Goal: Check status: Check status

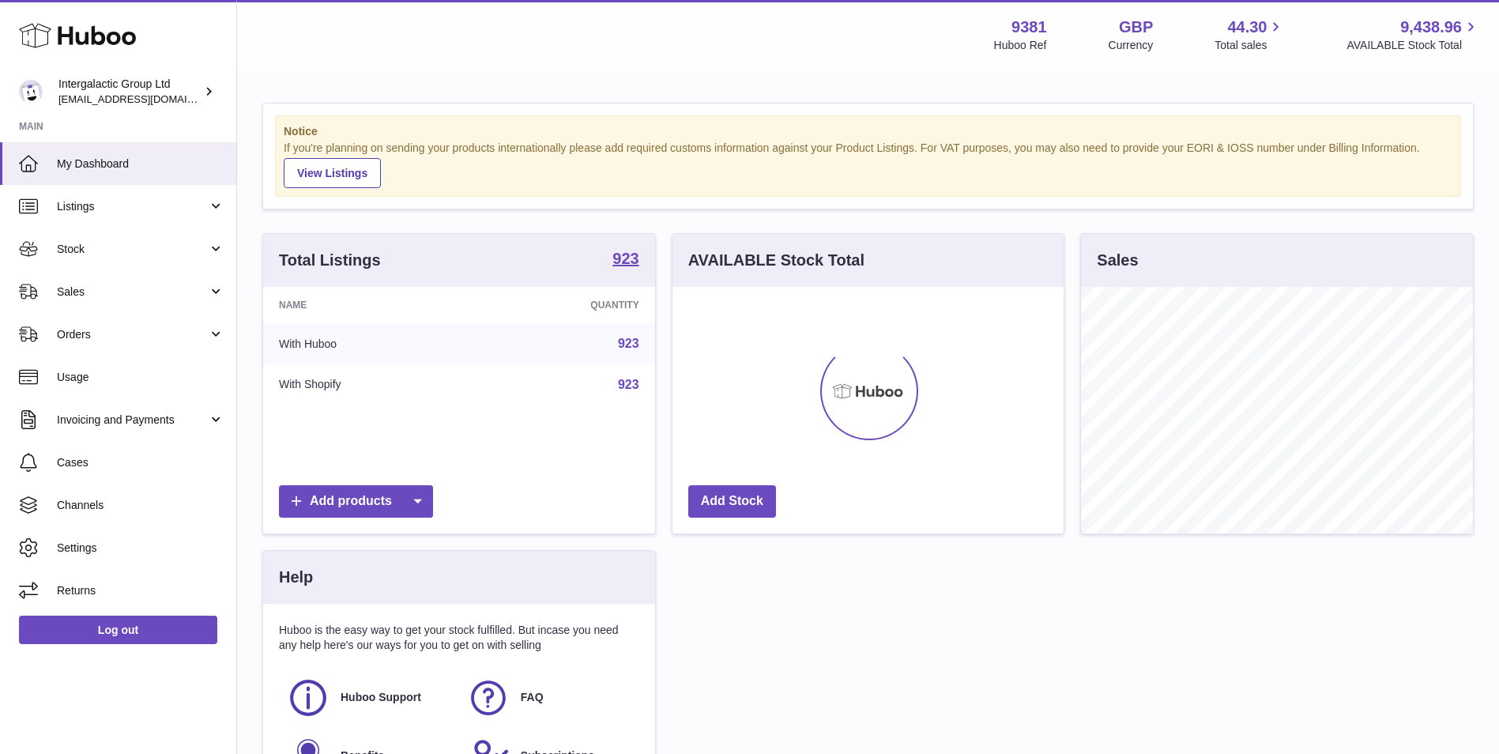
scroll to position [247, 391]
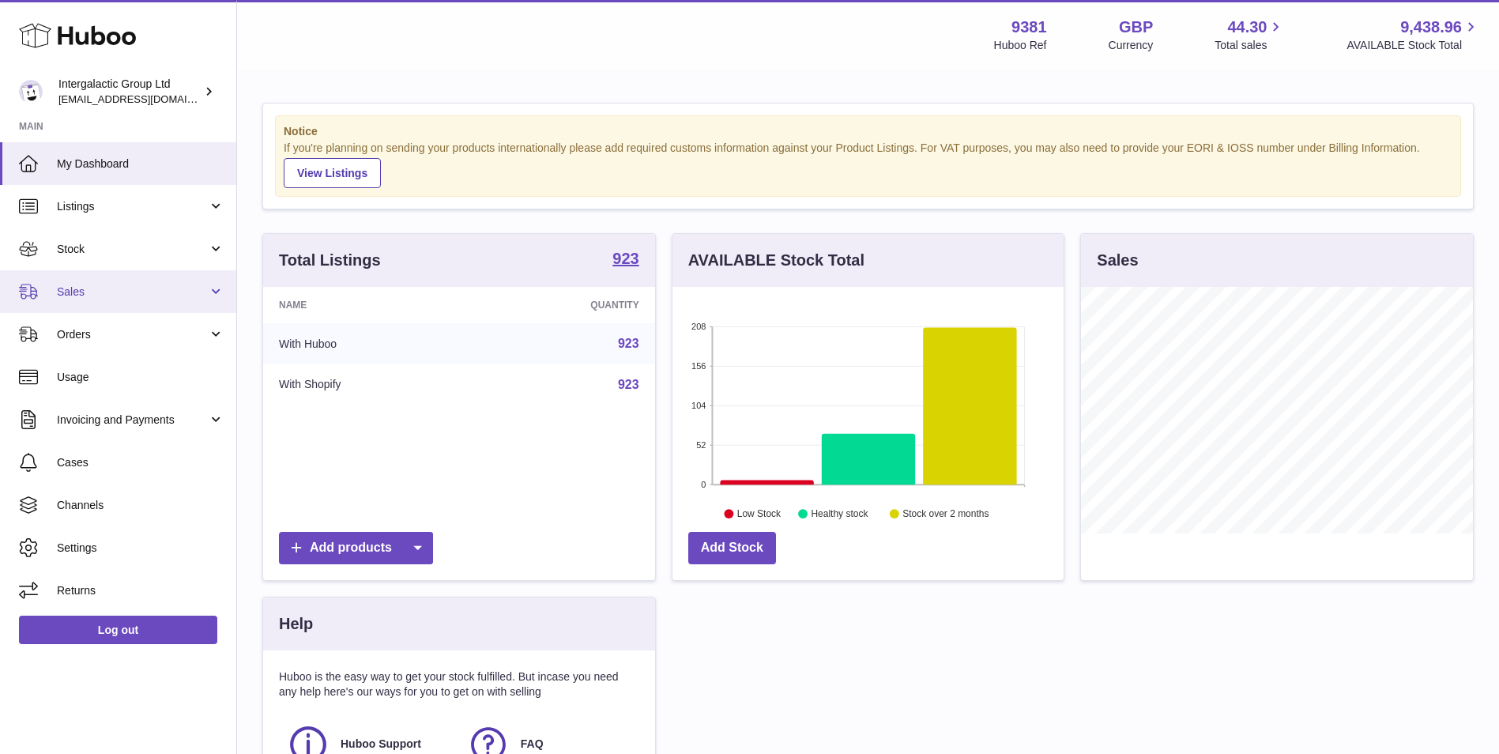
click at [128, 292] on span "Sales" at bounding box center [132, 292] width 151 height 15
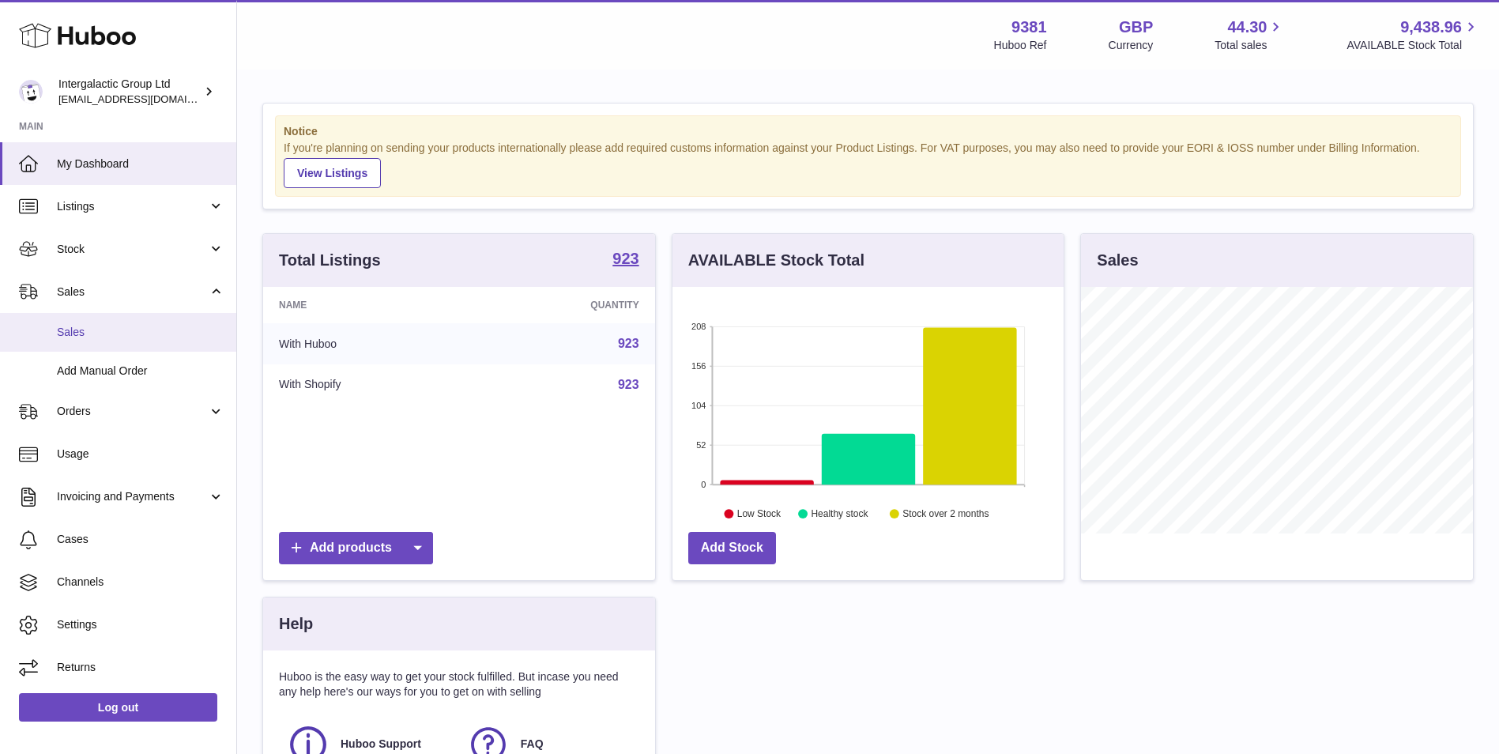
click at [123, 337] on span "Sales" at bounding box center [141, 332] width 168 height 15
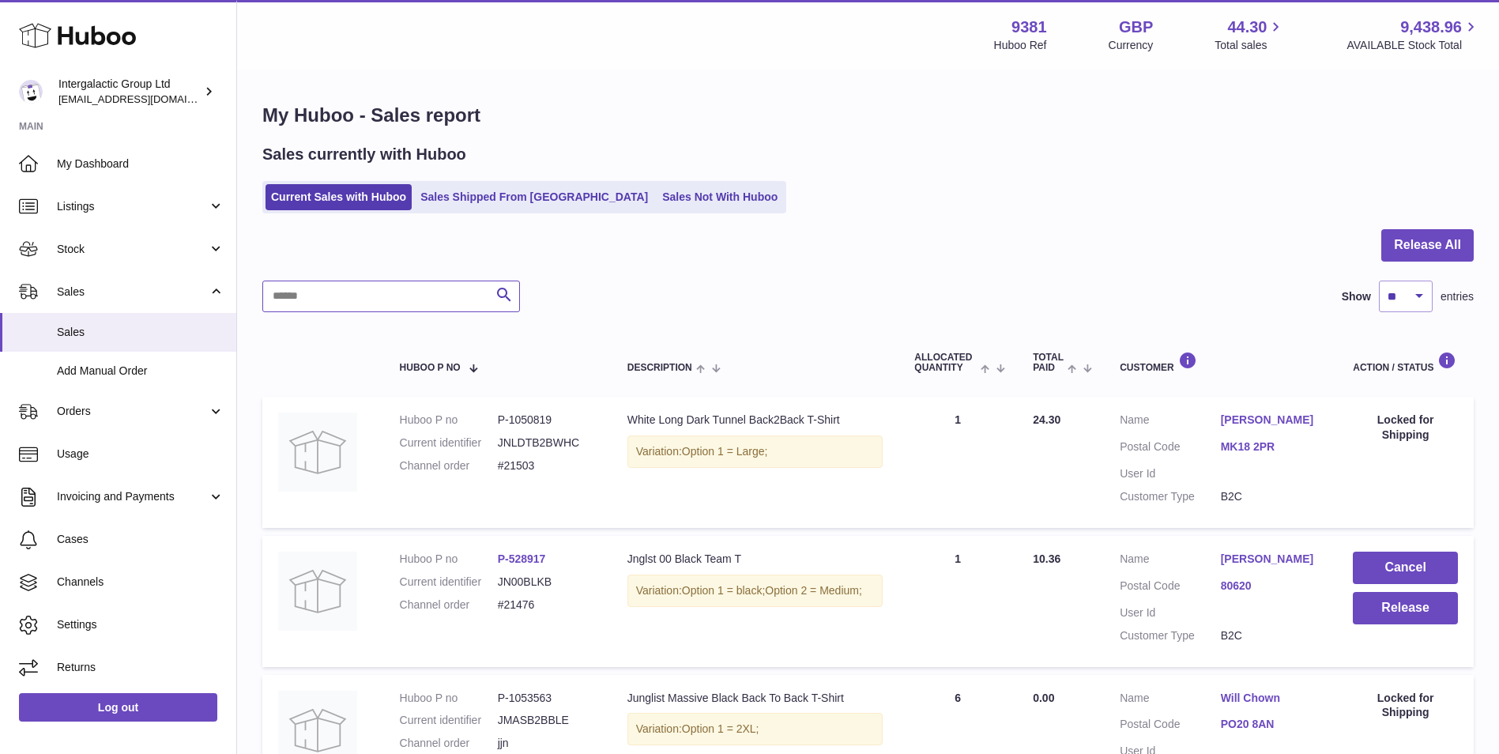
click at [359, 296] on input "text" at bounding box center [391, 297] width 258 height 32
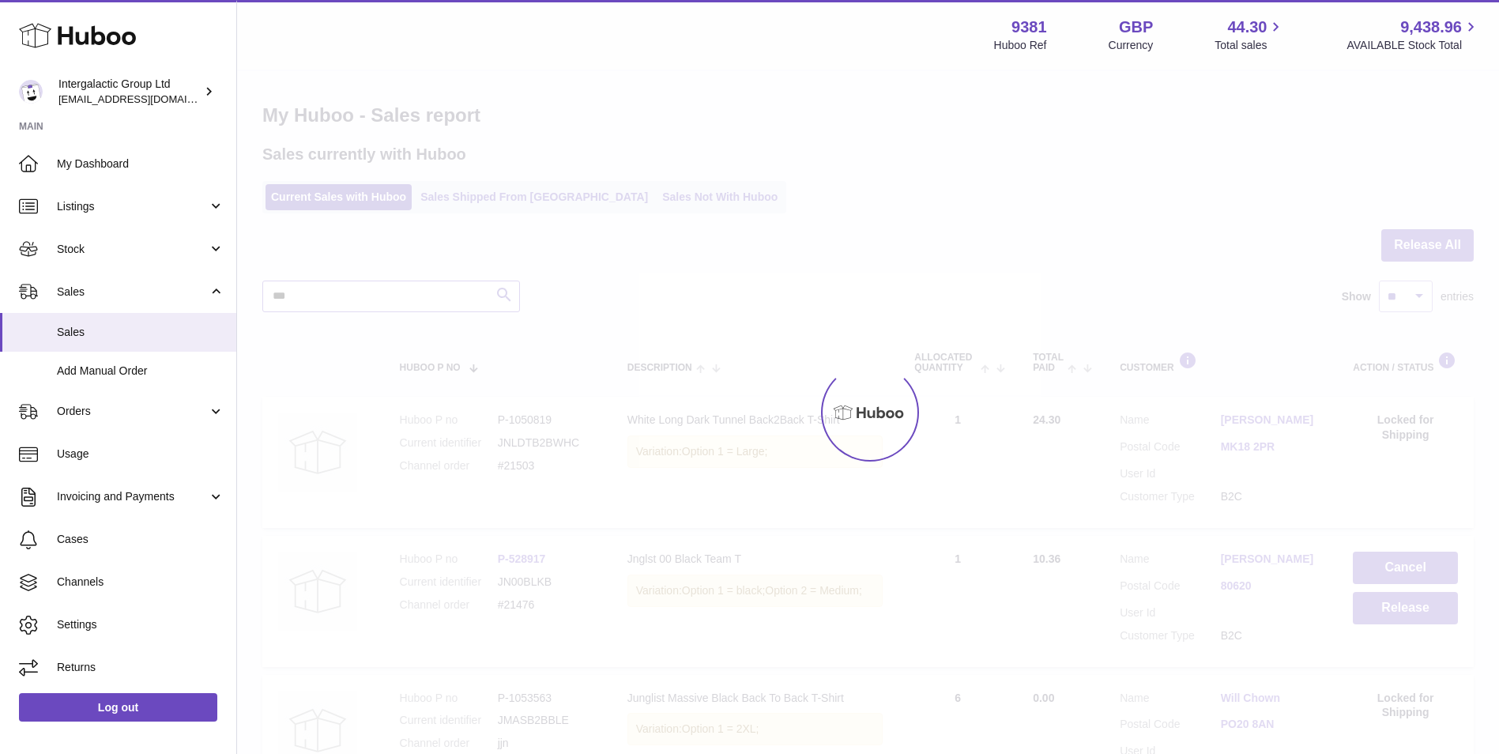
type input "***"
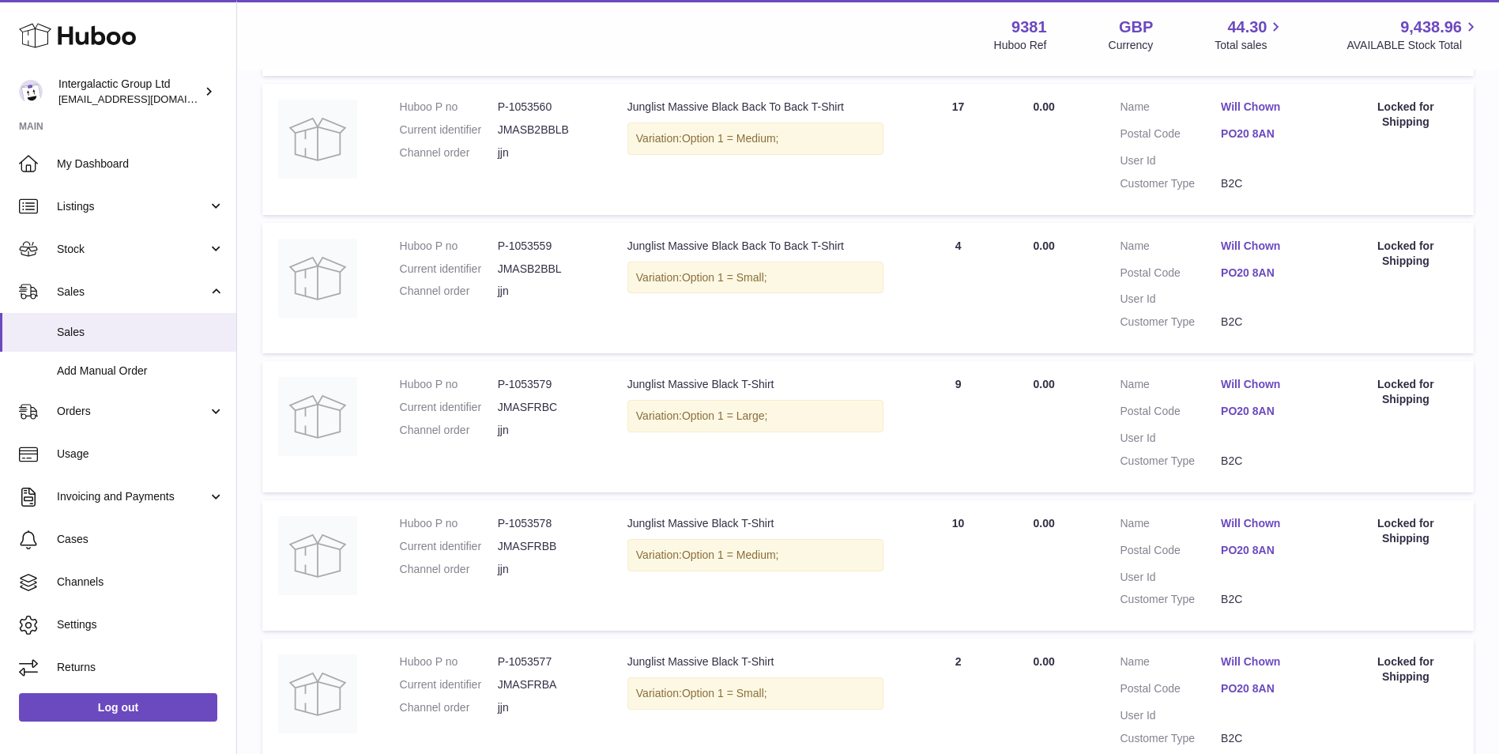
scroll to position [878, 0]
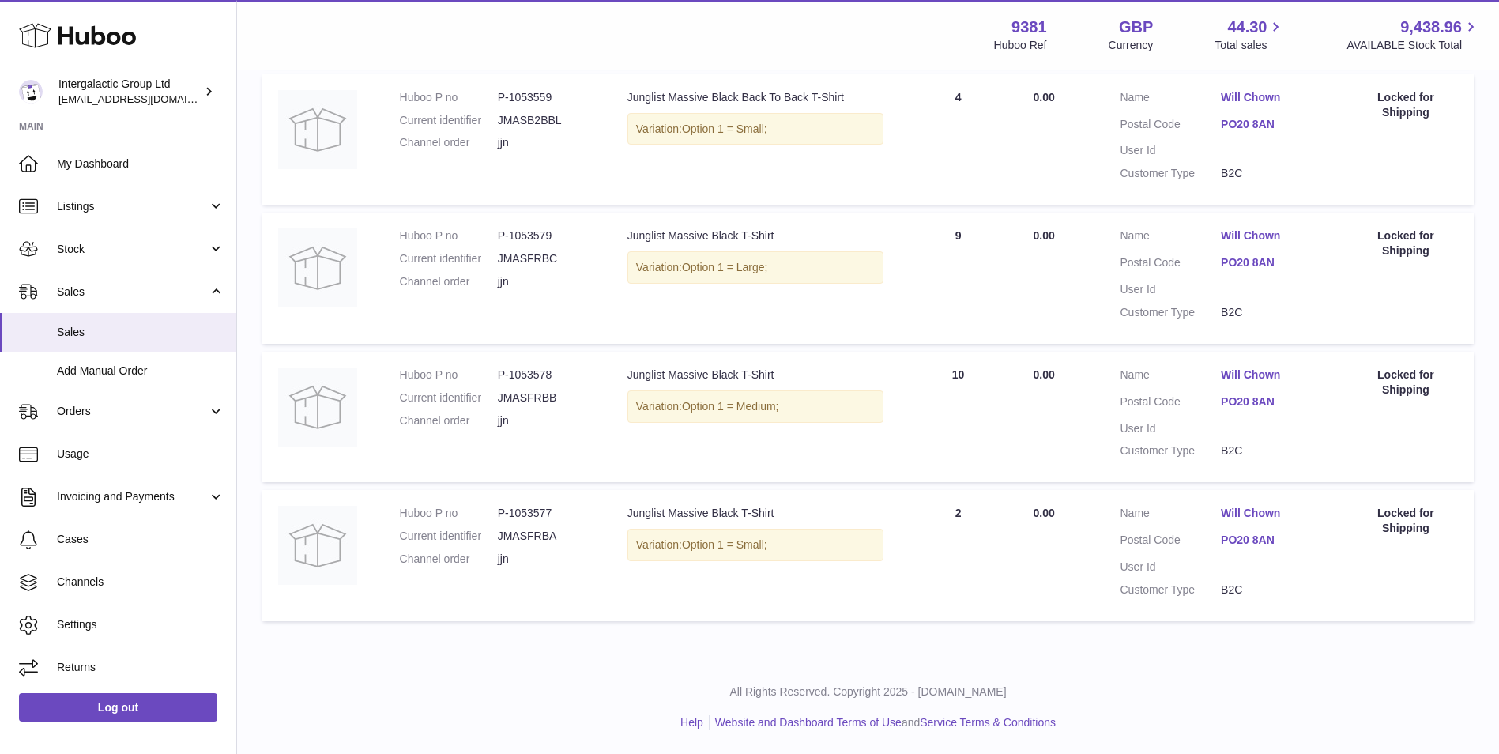
click at [526, 511] on dd "P-1053577" at bounding box center [547, 513] width 98 height 15
copy dd "1053577"
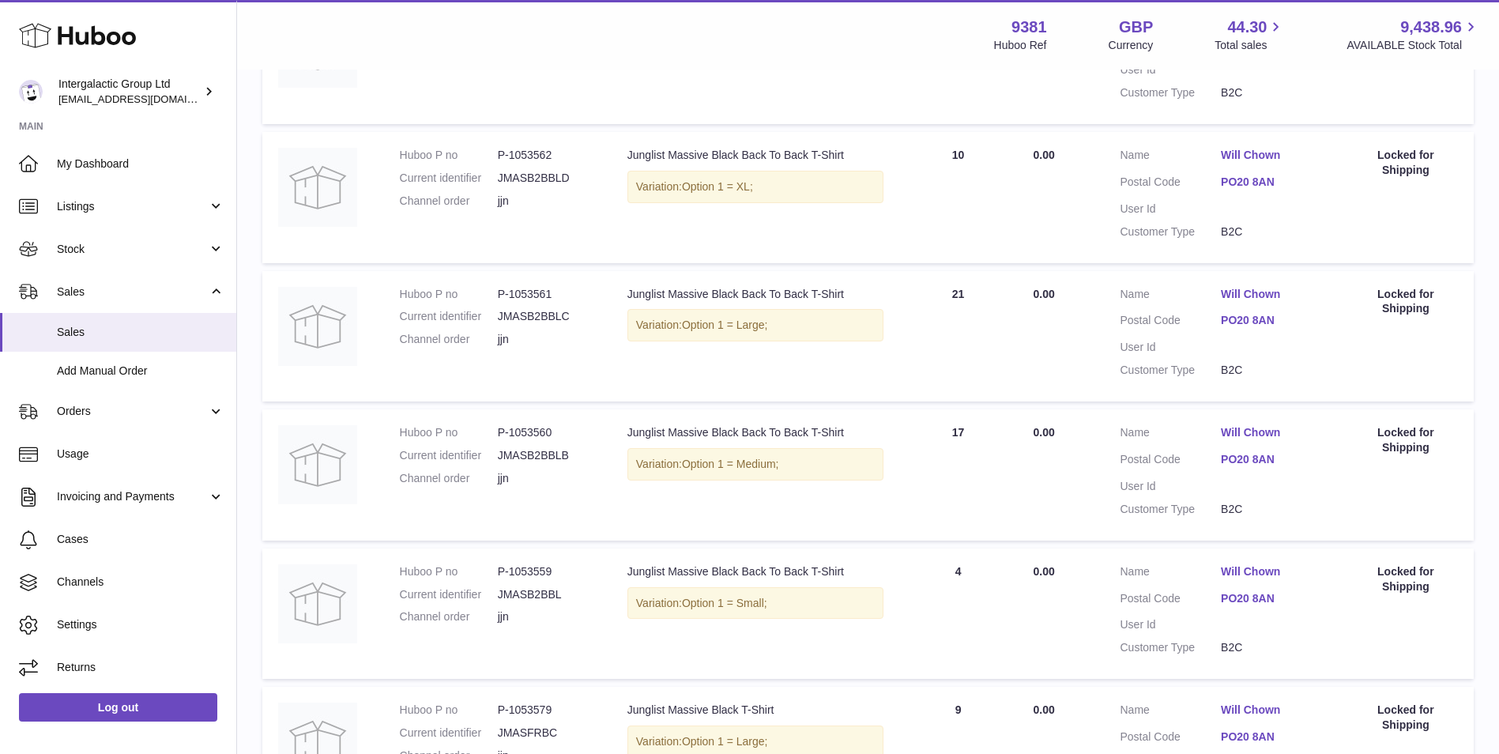
scroll to position [0, 0]
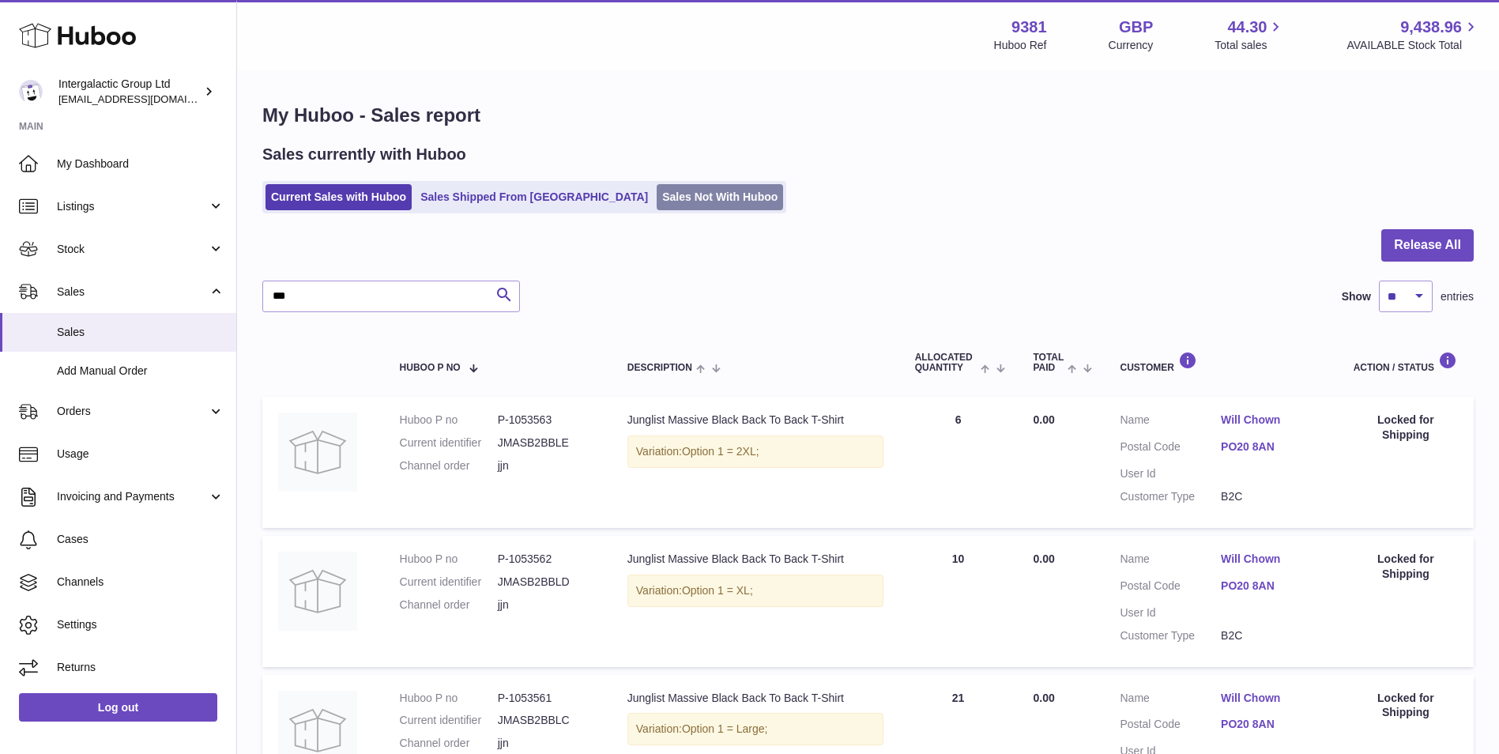
click at [676, 208] on link "Sales Not With Huboo" at bounding box center [720, 197] width 126 height 26
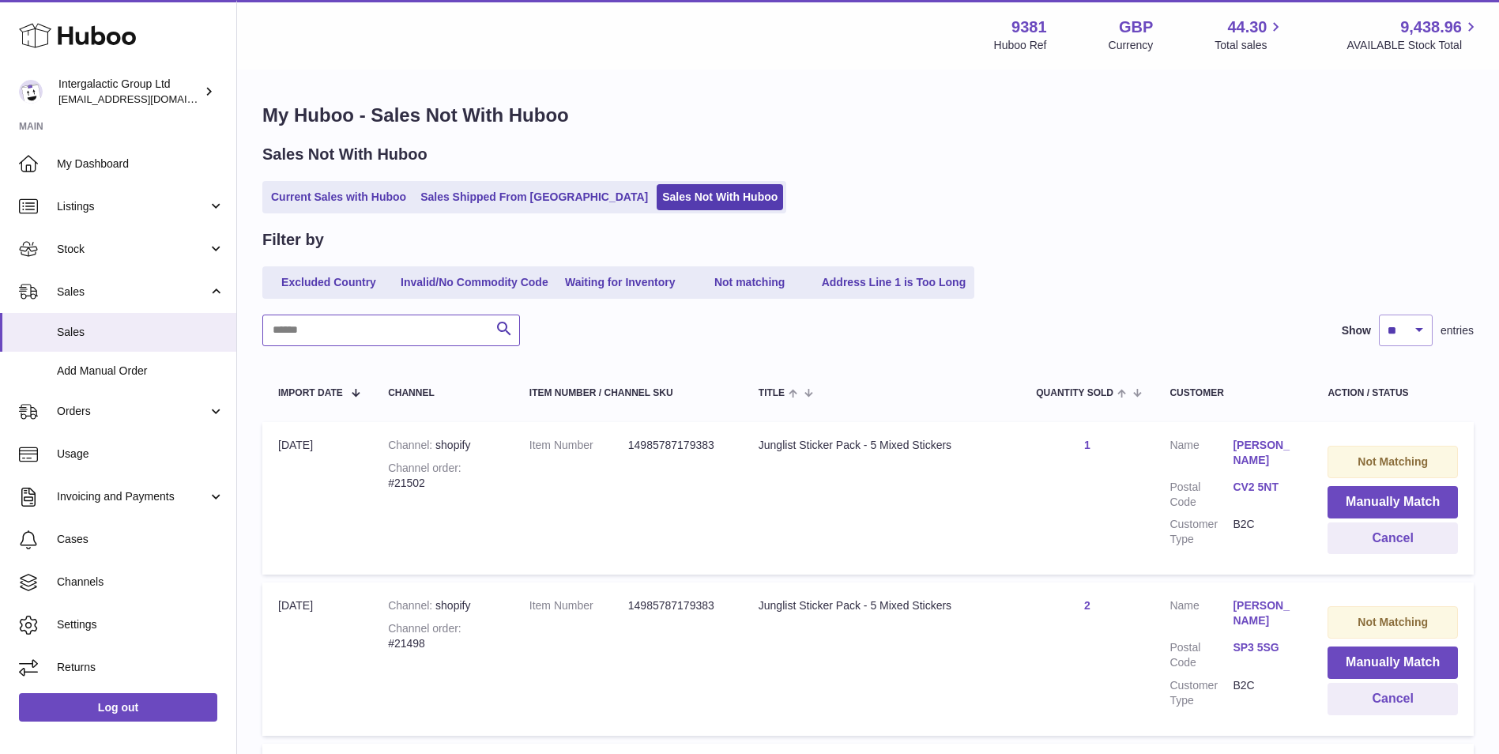
click at [414, 322] on input "text" at bounding box center [391, 331] width 258 height 32
type input "***"
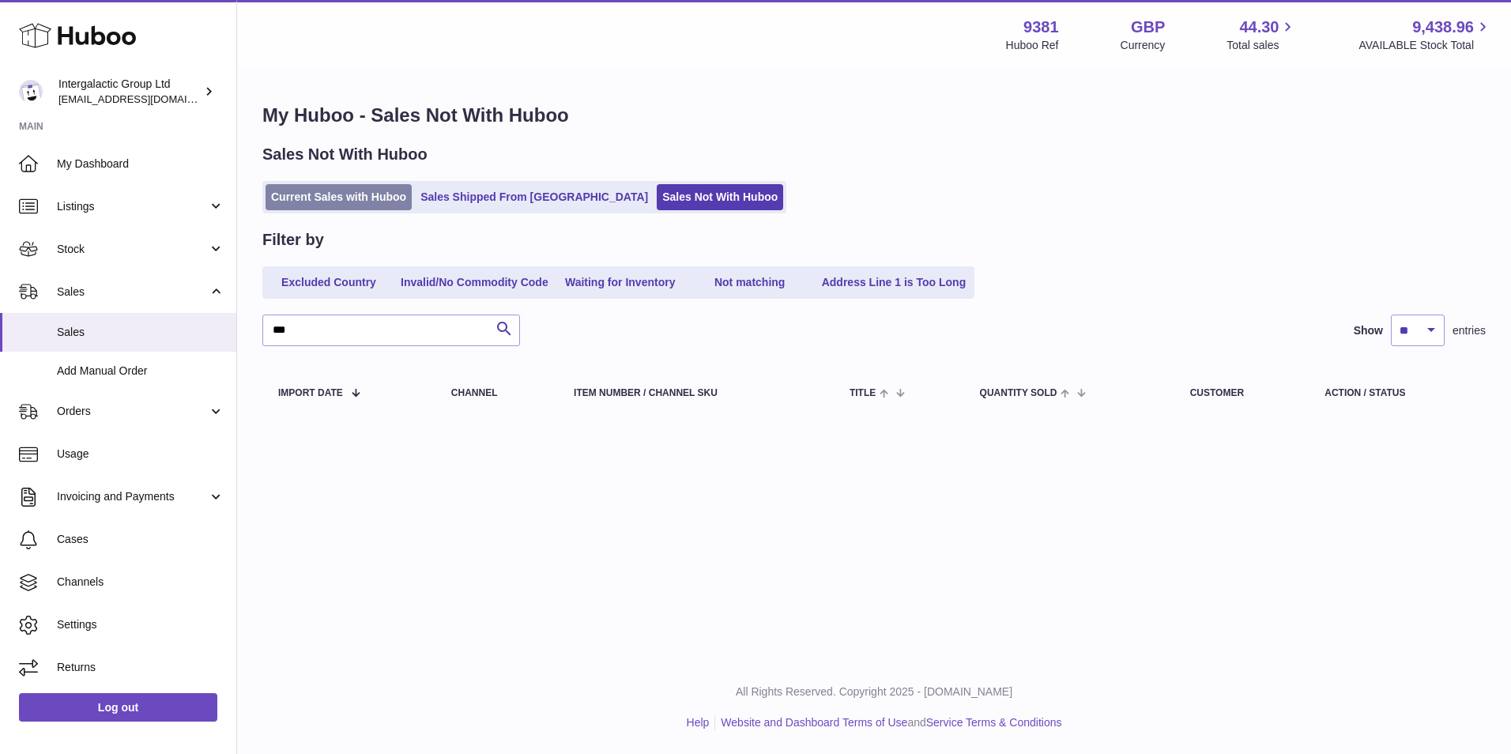
click at [361, 195] on link "Current Sales with Huboo" at bounding box center [339, 197] width 146 height 26
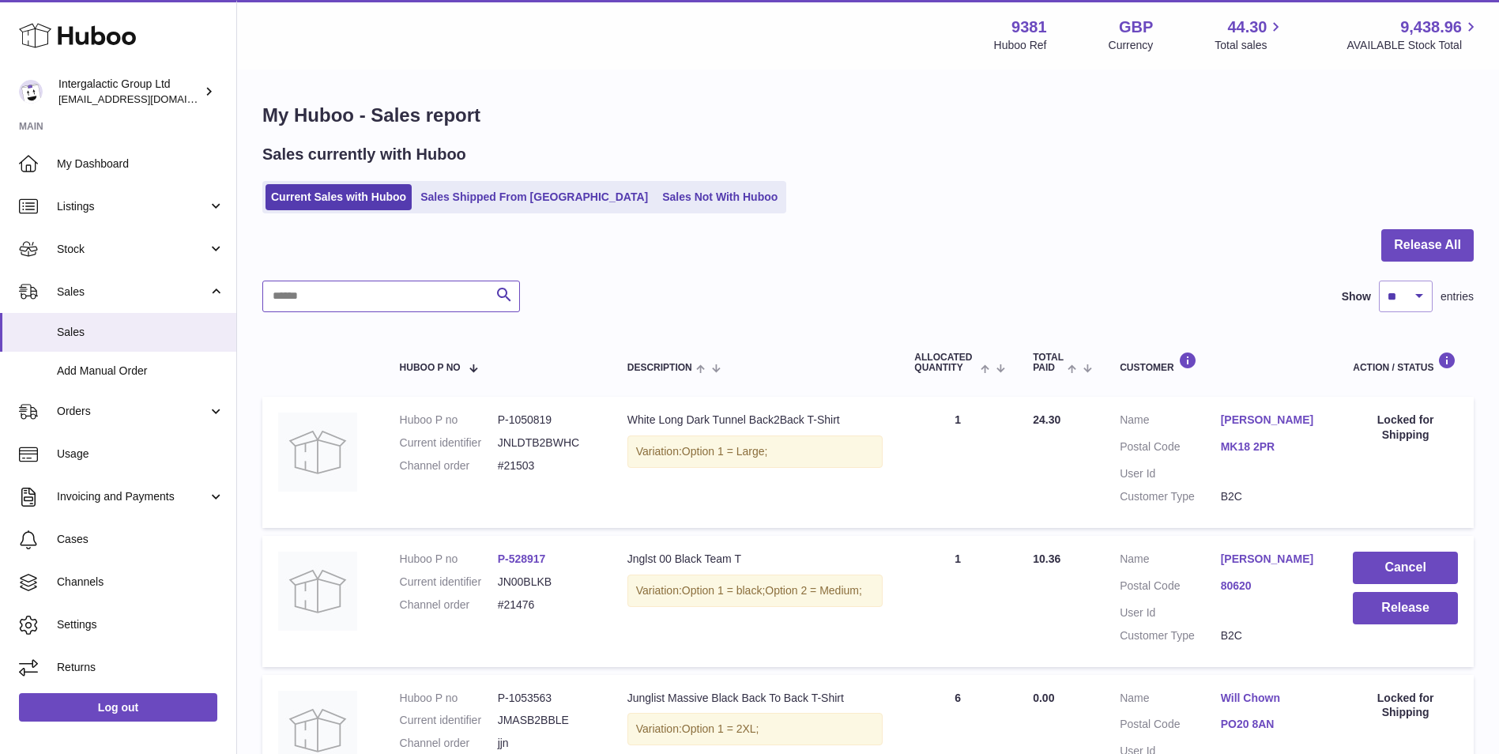
click at [372, 302] on input "text" at bounding box center [391, 297] width 258 height 32
type input "***"
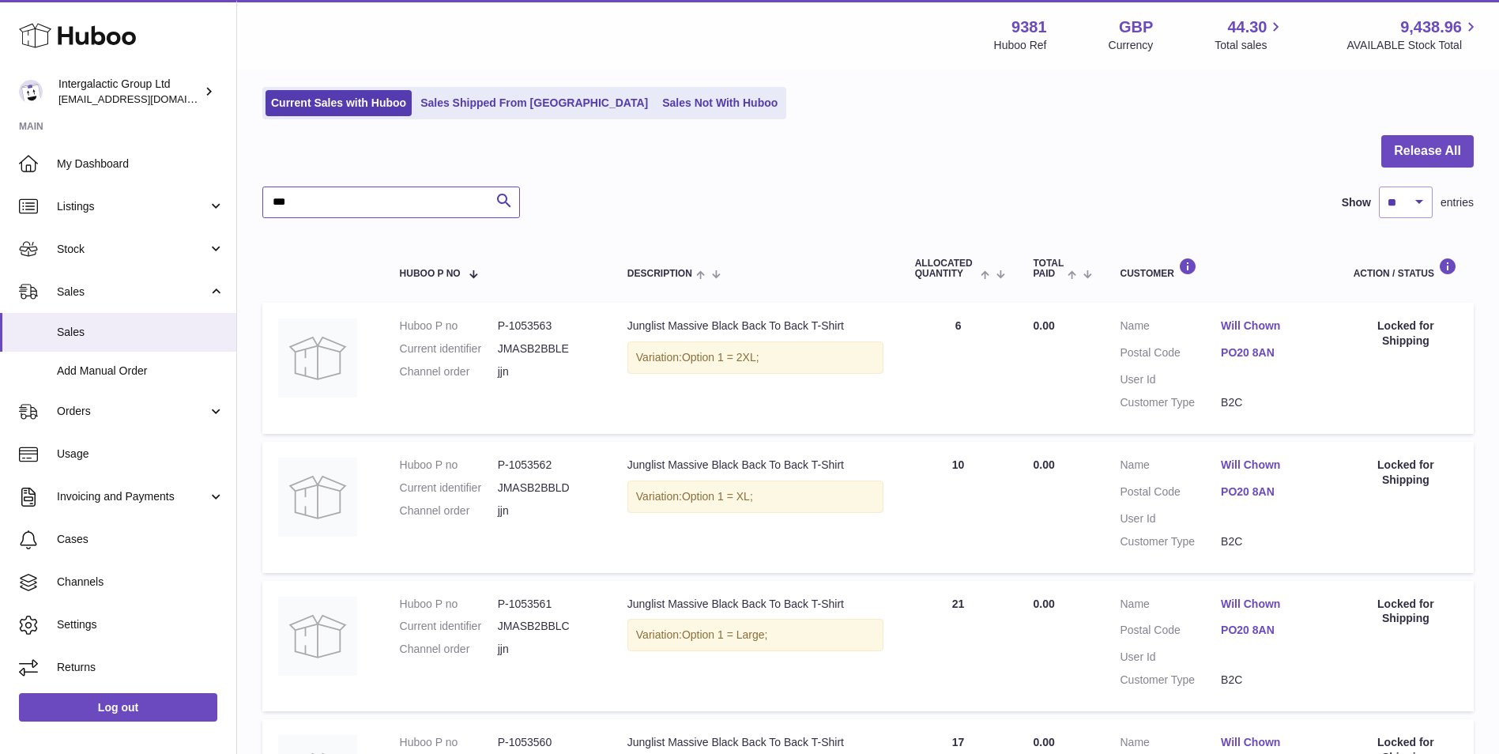
scroll to position [88, 0]
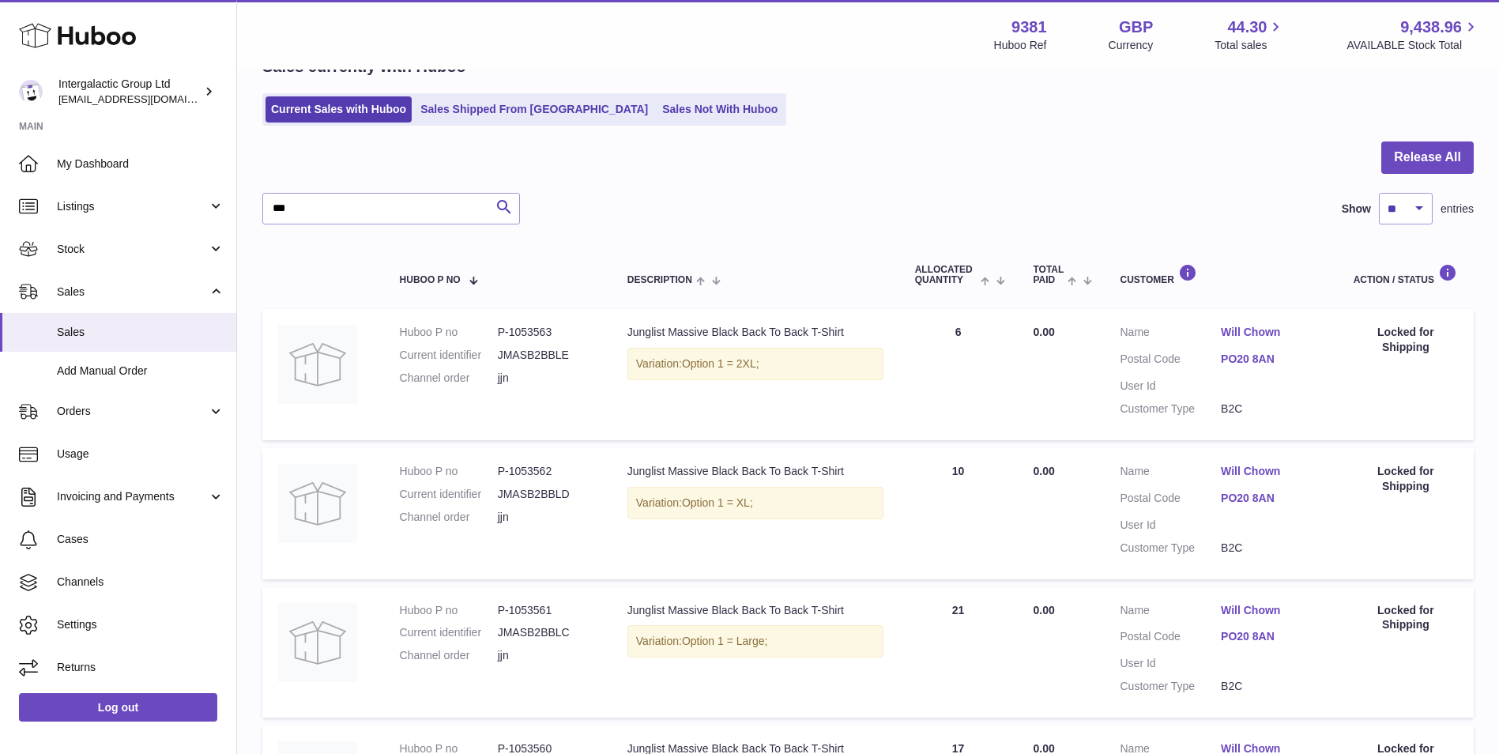
click at [532, 327] on dd "P-1053563" at bounding box center [547, 332] width 98 height 15
copy dd "1053563"
click at [528, 335] on dd "P-1053563" at bounding box center [547, 332] width 98 height 15
